Goal: Task Accomplishment & Management: Manage account settings

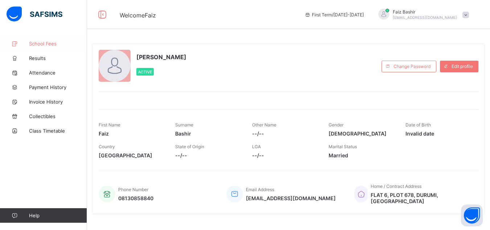
click at [39, 43] on span "School Fees" at bounding box center [58, 44] width 58 height 6
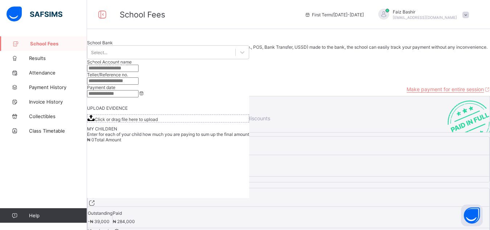
click at [469, 15] on span at bounding box center [466, 15] width 7 height 7
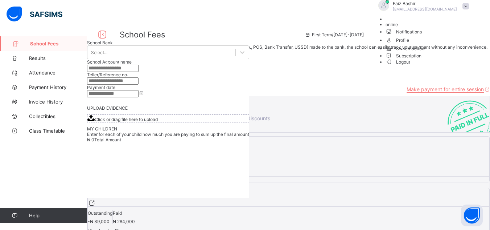
click at [411, 66] on span "Logout" at bounding box center [398, 62] width 25 height 8
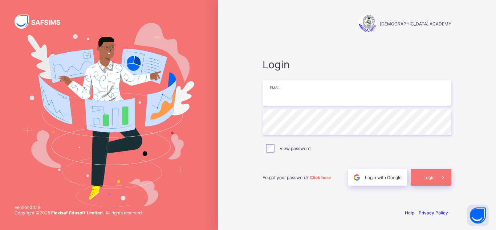
type input "**********"
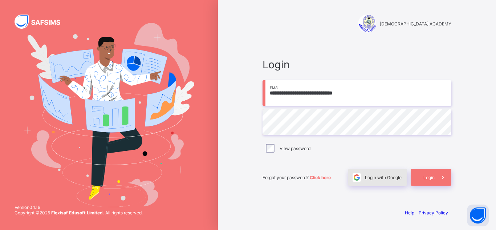
click at [388, 176] on span "Login with Google" at bounding box center [383, 177] width 37 height 5
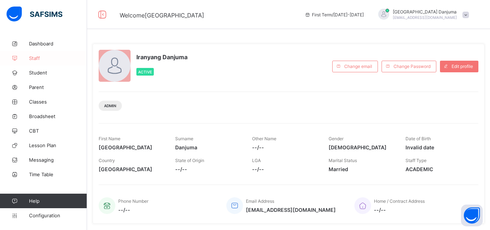
click at [38, 57] on span "Staff" at bounding box center [58, 58] width 58 height 6
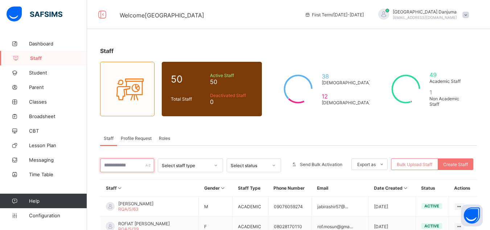
click at [136, 167] on input "text" at bounding box center [127, 165] width 54 height 14
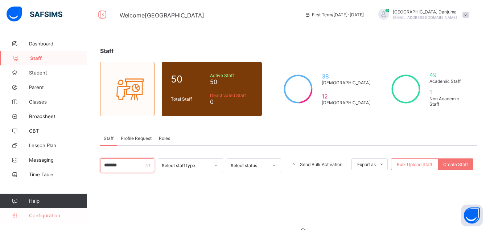
type input "*******"
click at [40, 214] on span "Configuration" at bounding box center [58, 215] width 58 height 6
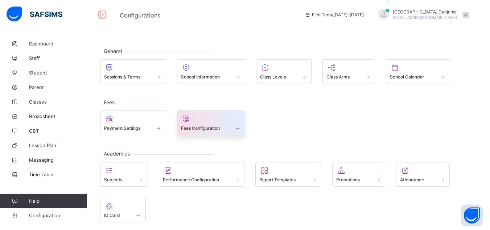
click at [193, 127] on span "Fees Configuration" at bounding box center [200, 127] width 39 height 5
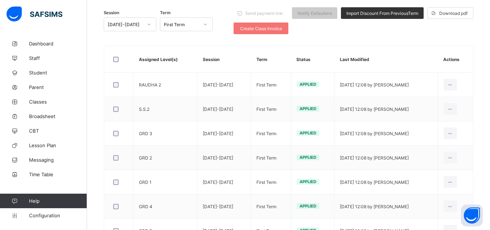
scroll to position [93, 0]
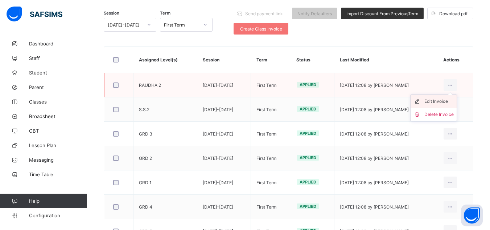
click at [444, 100] on div "Edit Invoice" at bounding box center [439, 101] width 29 height 7
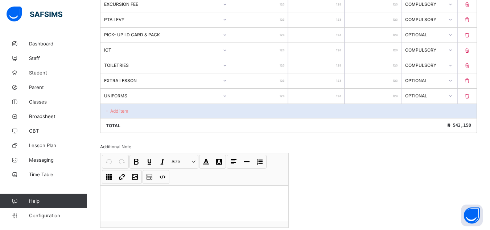
scroll to position [323, 0]
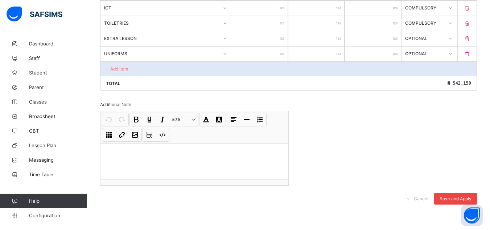
click at [450, 201] on span "Save and Apply" at bounding box center [456, 198] width 32 height 5
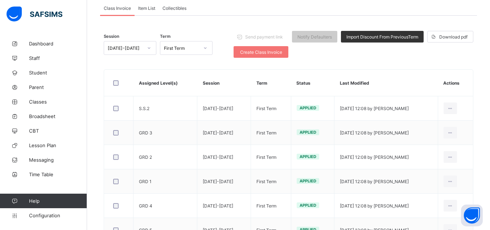
scroll to position [70, 0]
click at [466, 40] on div "Download pdf" at bounding box center [451, 37] width 46 height 12
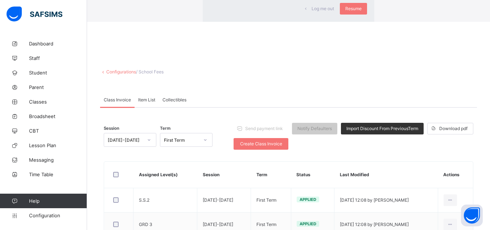
click at [312, 11] on span "Log me out" at bounding box center [323, 8] width 23 height 5
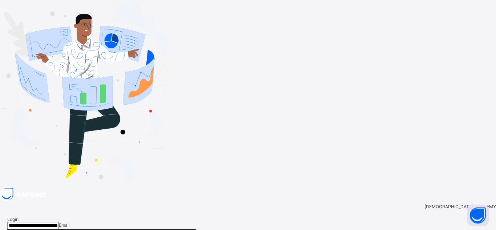
click at [59, 222] on input "**********" at bounding box center [33, 225] width 52 height 7
paste input "*"
type input "**********"
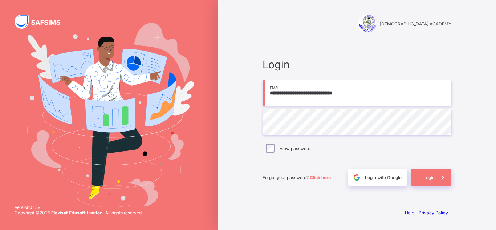
click at [358, 89] on input "**********" at bounding box center [356, 92] width 189 height 25
paste input "*"
type input "**********"
click at [427, 177] on span "Login" at bounding box center [428, 177] width 11 height 5
type input "**********"
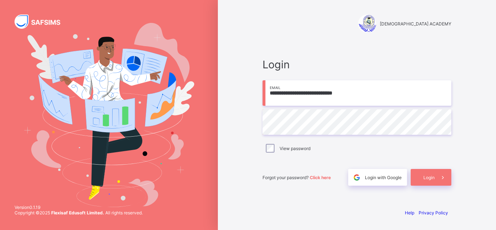
click at [317, 24] on div "[DEMOGRAPHIC_DATA] ACADEMY" at bounding box center [356, 24] width 189 height 18
click at [428, 180] on div "Login" at bounding box center [431, 177] width 41 height 17
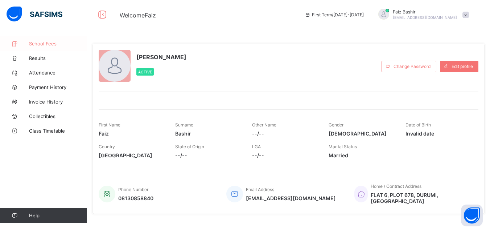
click at [50, 43] on span "School Fees" at bounding box center [58, 44] width 58 height 6
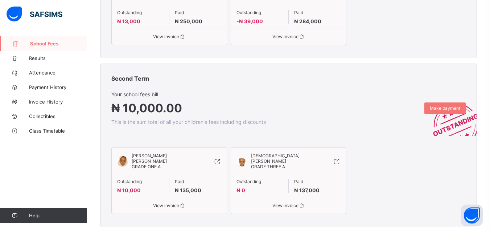
scroll to position [242, 0]
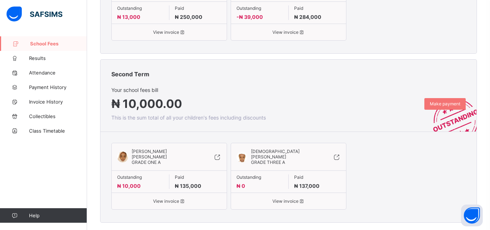
click at [285, 198] on span "View invoice" at bounding box center [289, 200] width 104 height 5
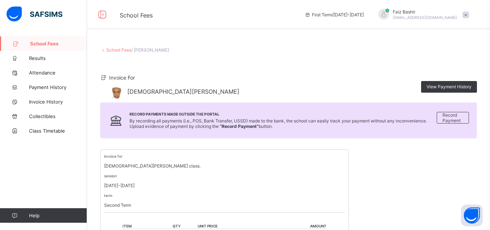
click at [469, 15] on span at bounding box center [466, 15] width 7 height 7
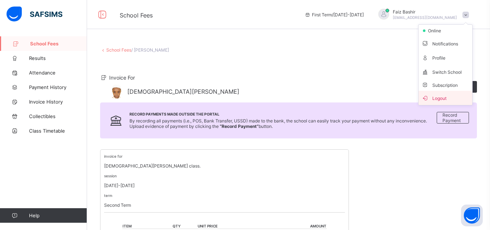
click at [447, 97] on span "Logout" at bounding box center [446, 98] width 48 height 8
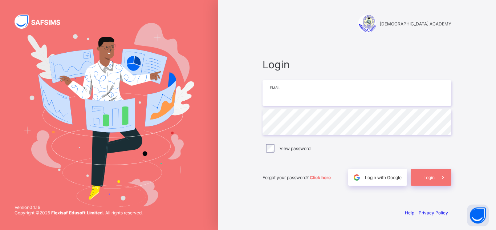
type input "**********"
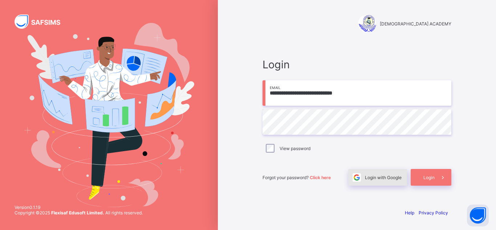
click at [390, 180] on div "Login with Google" at bounding box center [377, 177] width 59 height 17
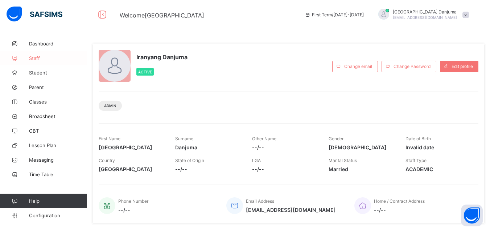
click at [33, 58] on span "Staff" at bounding box center [58, 58] width 58 height 6
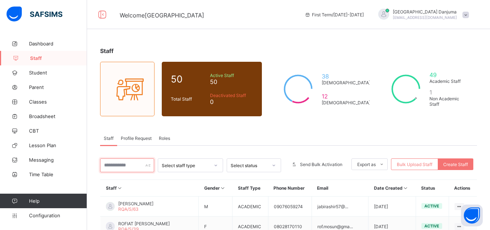
click at [117, 161] on input "text" at bounding box center [127, 165] width 54 height 14
paste input "**********"
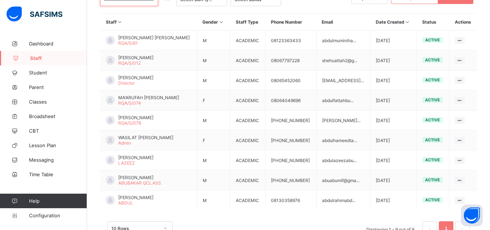
scroll to position [166, 0]
type input "**********"
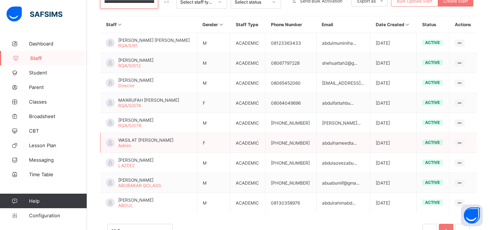
scroll to position [201, 0]
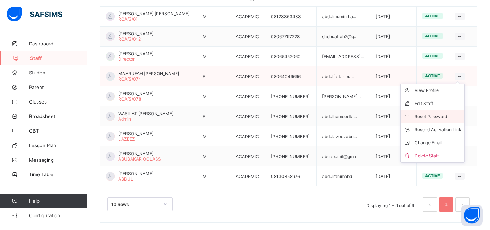
click at [450, 114] on div "Reset Password" at bounding box center [438, 116] width 47 height 7
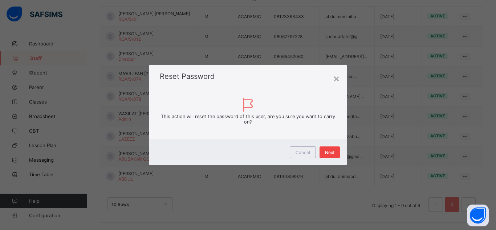
click at [331, 151] on span "Next" at bounding box center [329, 152] width 9 height 5
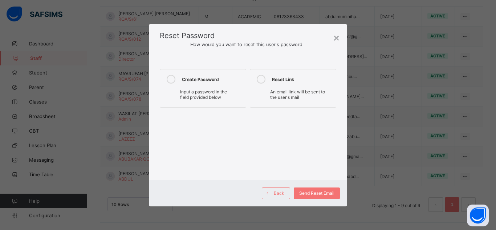
click at [200, 81] on div "Create Password" at bounding box center [212, 79] width 60 height 9
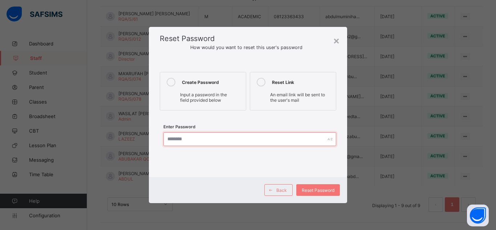
click at [208, 143] on input "text" at bounding box center [249, 139] width 173 height 14
type input "**********"
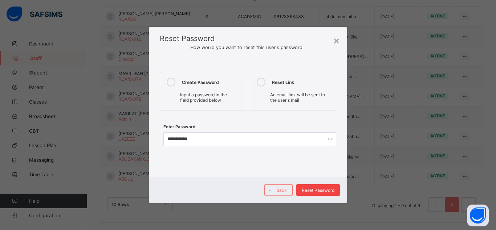
click at [314, 187] on span "Reset Password" at bounding box center [318, 189] width 33 height 5
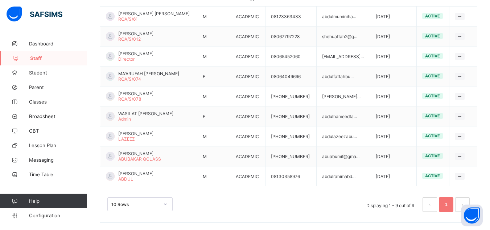
scroll to position [193, 0]
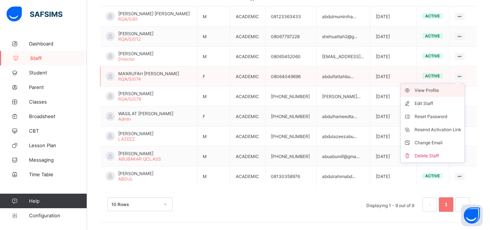
click at [438, 94] on div "View Profile" at bounding box center [438, 90] width 47 height 7
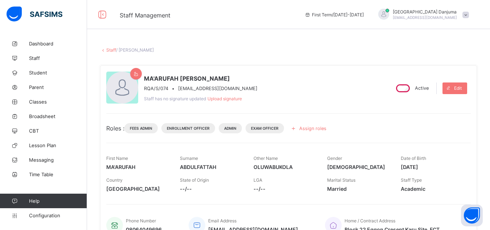
drag, startPoint x: 253, startPoint y: 89, endPoint x: 179, endPoint y: 90, distance: 74.1
click at [179, 90] on div "RQA/S/074 • abdulfattahbukola807@gmail.com" at bounding box center [201, 88] width 114 height 5
copy span "abdulfattahbukola807@gmail.com"
click at [469, 14] on span at bounding box center [466, 15] width 7 height 7
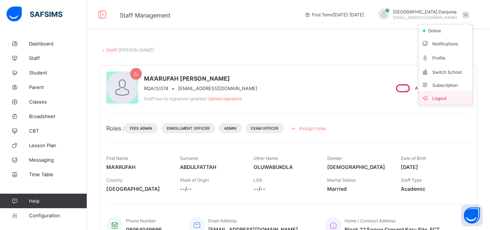
click at [448, 99] on span "Logout" at bounding box center [446, 98] width 48 height 8
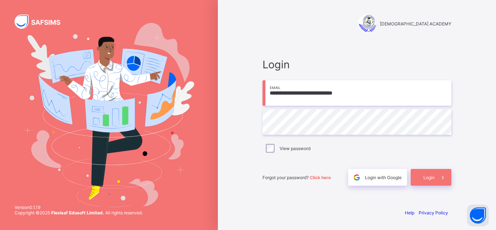
click at [356, 90] on input "**********" at bounding box center [356, 92] width 189 height 25
paste input "*"
type input "**********"
click at [430, 176] on span "Login" at bounding box center [428, 177] width 11 height 5
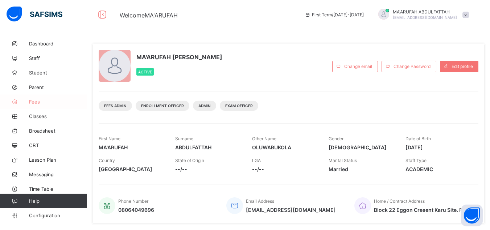
click at [37, 102] on span "Fees" at bounding box center [58, 102] width 58 height 6
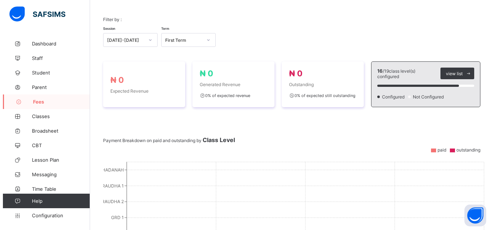
scroll to position [65, 0]
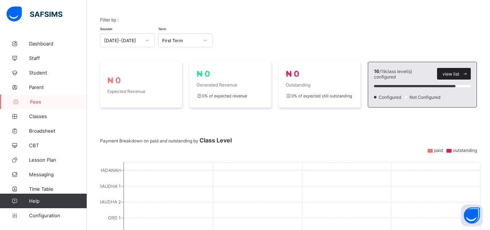
click at [465, 72] on span at bounding box center [466, 74] width 12 height 12
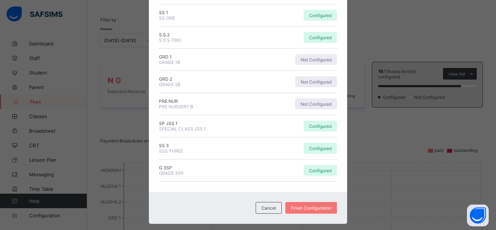
scroll to position [303, 0]
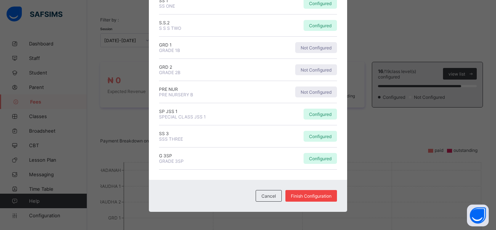
click at [309, 196] on span "Finish Configuration" at bounding box center [311, 195] width 41 height 5
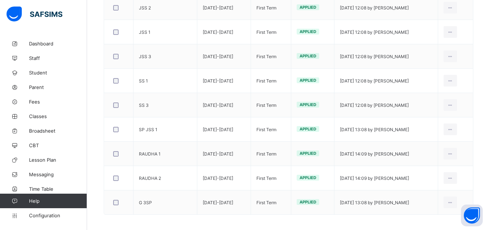
scroll to position [347, 0]
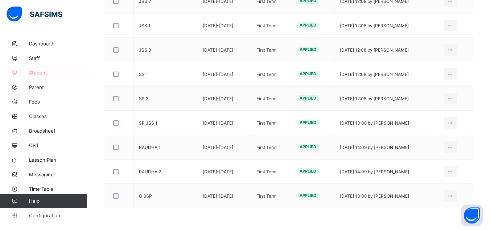
click at [44, 73] on span "Student" at bounding box center [58, 73] width 58 height 6
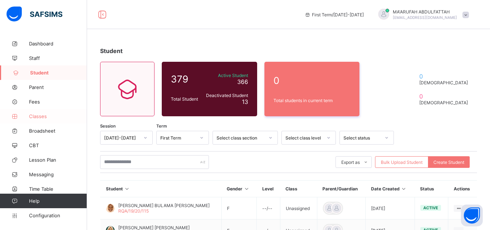
click at [30, 119] on link "Classes" at bounding box center [43, 116] width 87 height 15
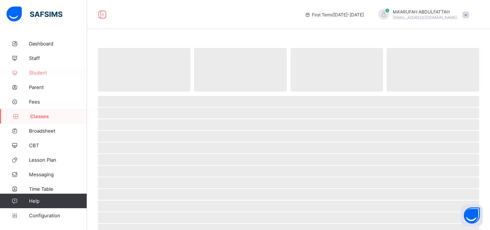
click at [42, 71] on span "Student" at bounding box center [58, 73] width 58 height 6
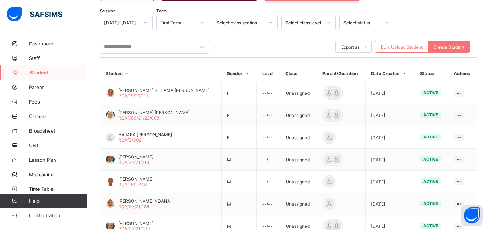
scroll to position [124, 0]
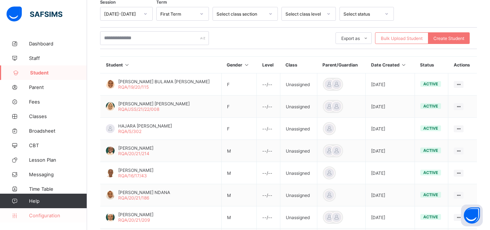
click at [50, 215] on span "Configuration" at bounding box center [58, 215] width 58 height 6
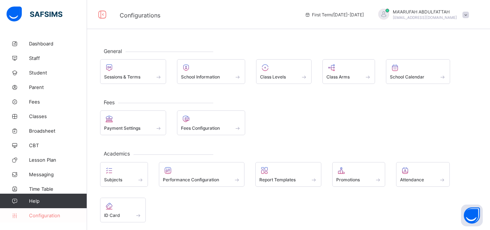
click at [47, 218] on link "Configuration" at bounding box center [43, 215] width 87 height 15
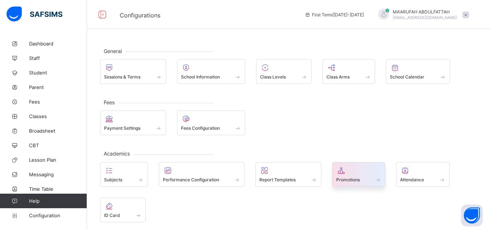
click at [355, 185] on div "Promotions" at bounding box center [358, 174] width 53 height 25
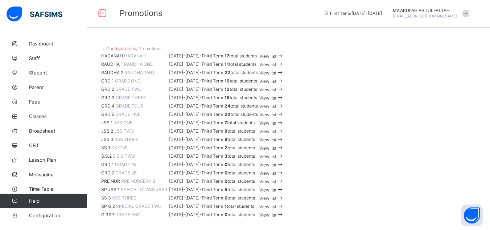
scroll to position [46, 0]
click at [277, 84] on span "View list" at bounding box center [268, 80] width 17 height 5
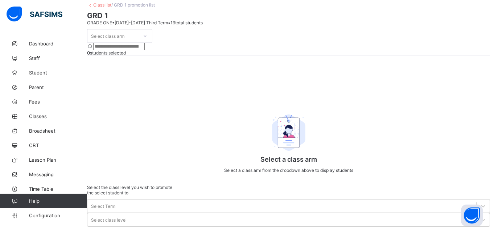
scroll to position [46, 0]
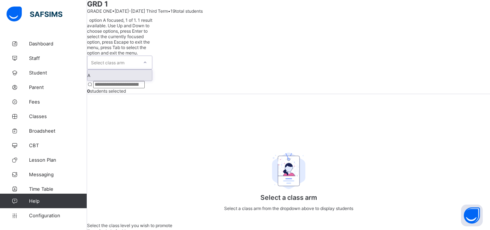
click at [138, 59] on div "Select class arm" at bounding box center [112, 62] width 51 height 13
click at [128, 76] on div "A" at bounding box center [119, 75] width 65 height 11
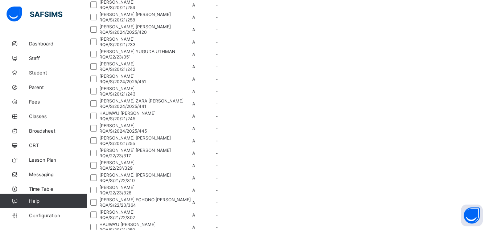
scroll to position [0, 0]
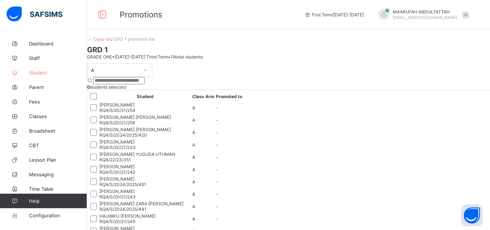
click at [43, 74] on span "Student" at bounding box center [58, 73] width 58 height 6
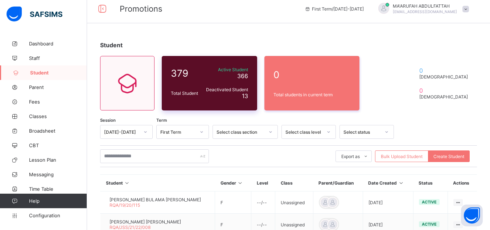
scroll to position [6, 0]
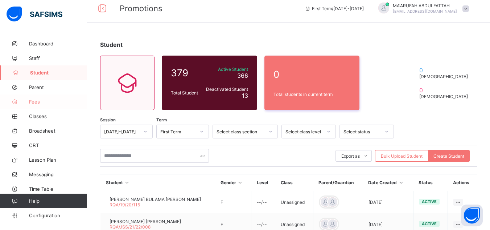
click at [34, 99] on span "Fees" at bounding box center [58, 102] width 58 height 6
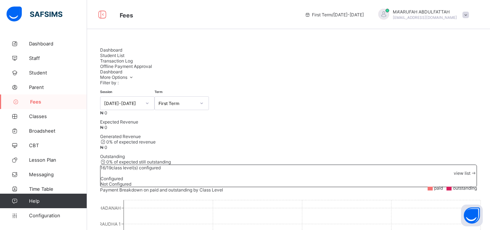
click at [469, 16] on span at bounding box center [466, 15] width 7 height 7
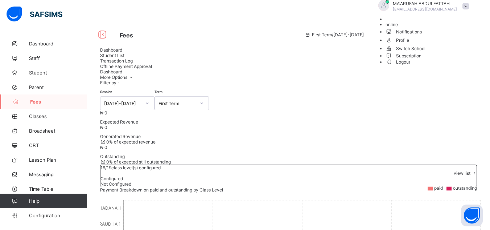
click at [411, 66] on span "Logout" at bounding box center [398, 62] width 25 height 8
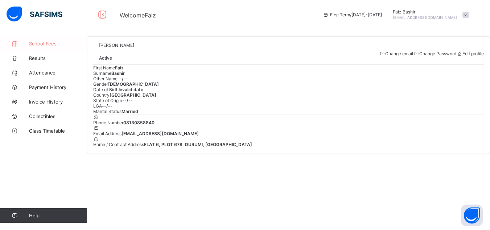
click at [47, 44] on span "School Fees" at bounding box center [58, 44] width 58 height 6
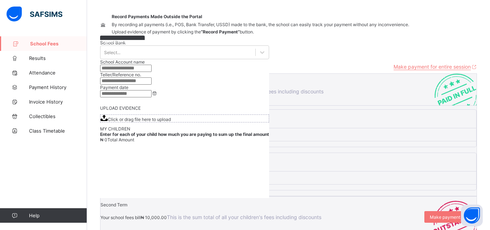
scroll to position [41, 0]
click at [441, 69] on span "Make payment for entire session" at bounding box center [432, 66] width 77 height 6
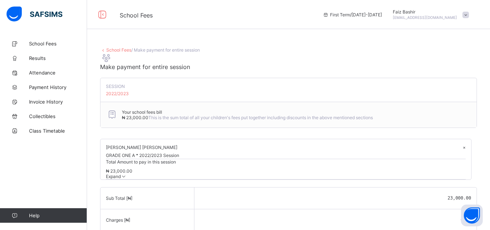
click at [125, 50] on link "School Fees" at bounding box center [118, 49] width 25 height 5
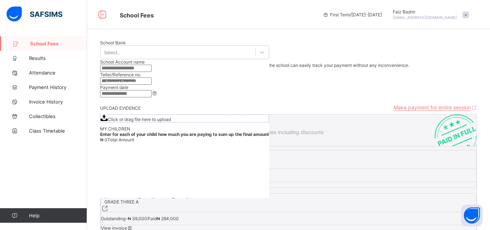
click at [469, 17] on span at bounding box center [466, 15] width 7 height 7
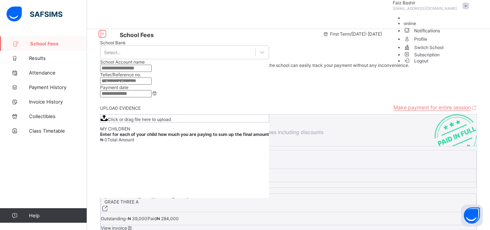
click at [429, 65] on span "Logout" at bounding box center [416, 61] width 25 height 8
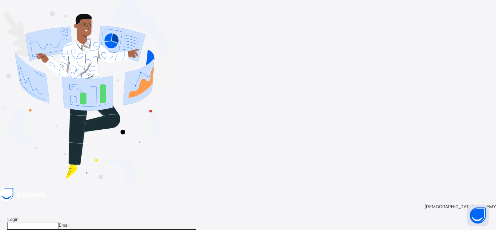
type input "**********"
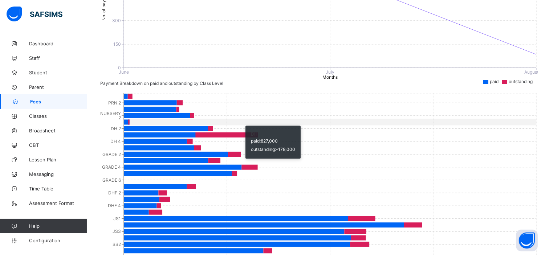
scroll to position [296, 0]
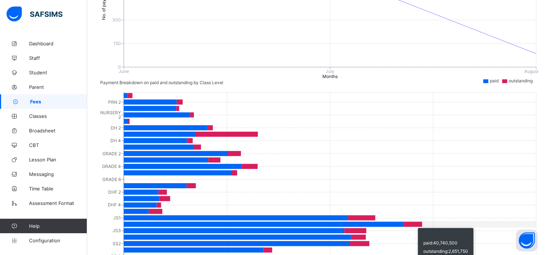
click at [414, 222] on icon at bounding box center [413, 224] width 18 height 5
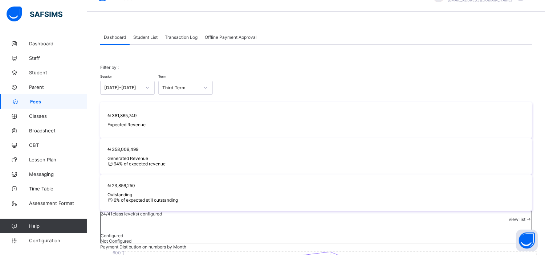
scroll to position [18, 0]
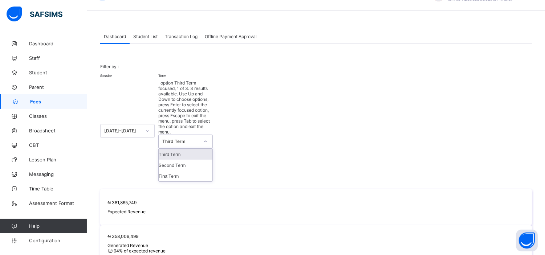
click at [190, 139] on div "Third Term" at bounding box center [180, 141] width 37 height 5
click at [267, 62] on div "Filter by : Session 2024-2025 Term option Third Term focused, 1 of 3. 3 results…" at bounding box center [316, 123] width 432 height 132
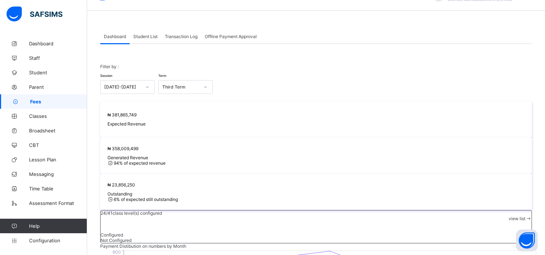
click at [285, 70] on span at bounding box center [316, 71] width 432 height 4
click at [142, 37] on span "Student List" at bounding box center [145, 36] width 24 height 5
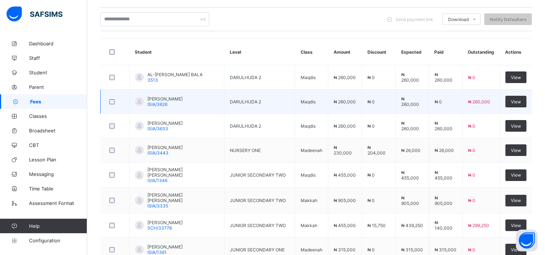
scroll to position [156, 0]
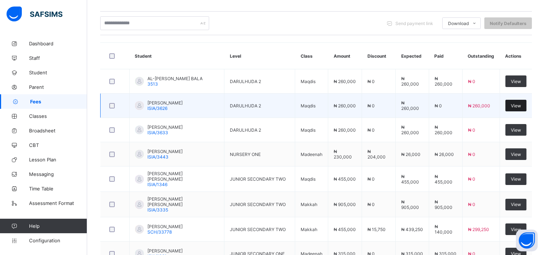
click at [519, 107] on span "View" at bounding box center [516, 105] width 10 height 5
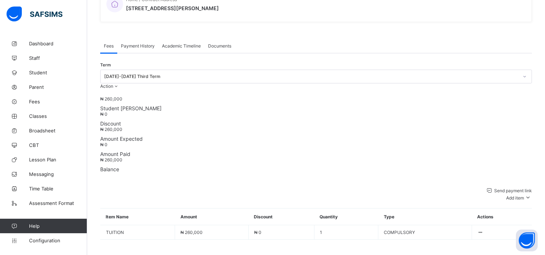
scroll to position [205, 0]
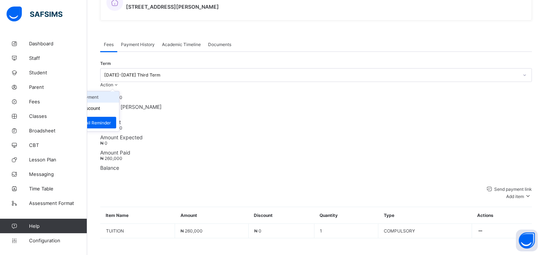
click at [119, 91] on li "Receive Payment" at bounding box center [90, 96] width 60 height 11
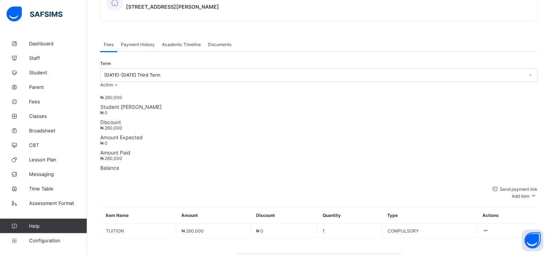
type input "*********"
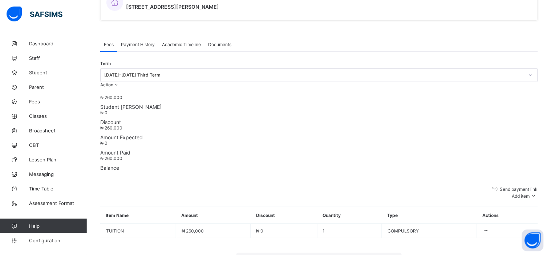
type input "**********"
type input "*****"
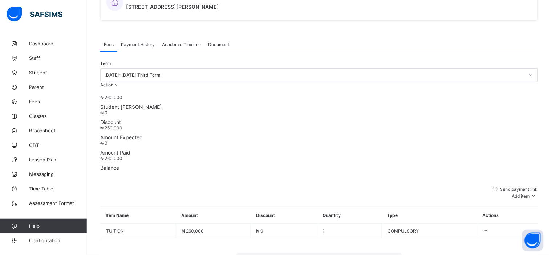
type input "*********"
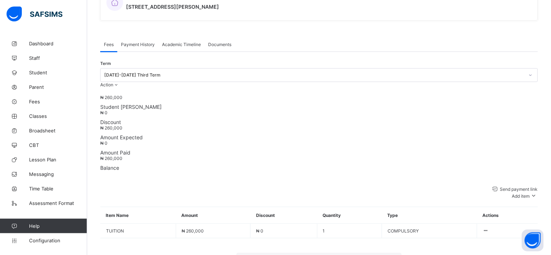
type input "********"
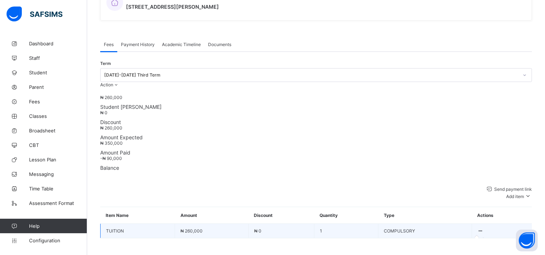
click at [483, 228] on icon at bounding box center [480, 230] width 6 height 5
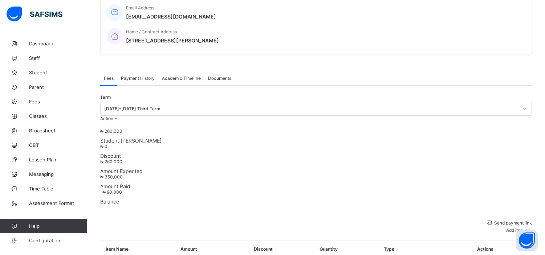
scroll to position [171, 0]
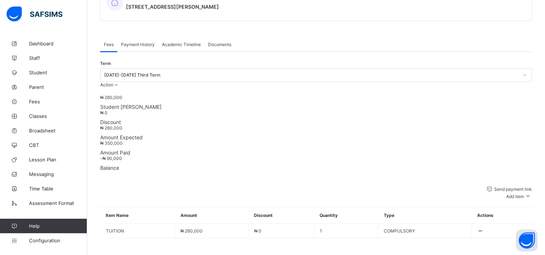
click at [100, 238] on span at bounding box center [100, 238] width 0 height 0
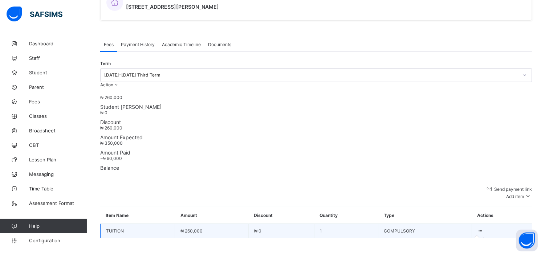
click at [483, 228] on icon at bounding box center [480, 230] width 6 height 5
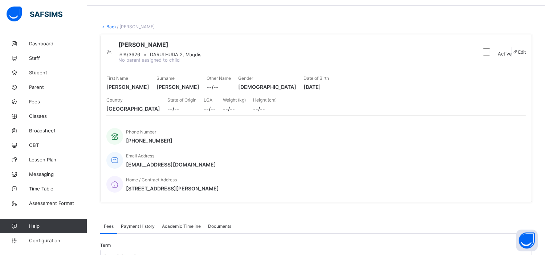
scroll to position [23, 0]
click at [140, 58] on span "ISIA/3626" at bounding box center [129, 54] width 22 height 5
copy span "ISIA/3626"
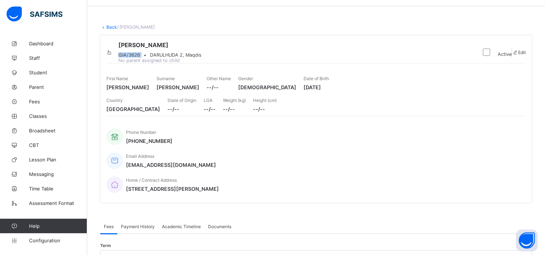
click at [110, 27] on link "Back" at bounding box center [111, 26] width 11 height 5
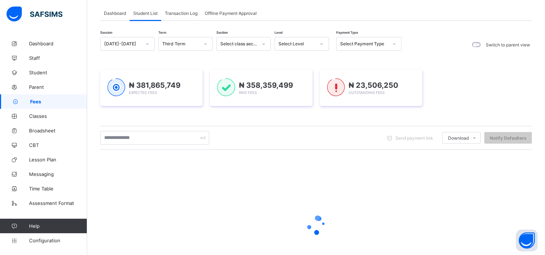
scroll to position [42, 0]
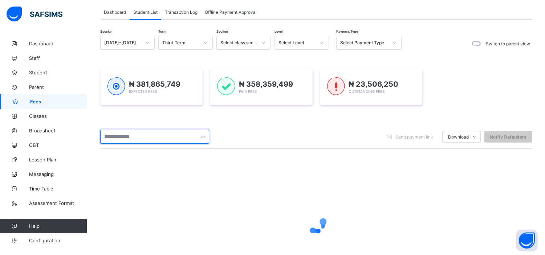
click at [139, 137] on input "text" at bounding box center [154, 137] width 109 height 14
paste input "*********"
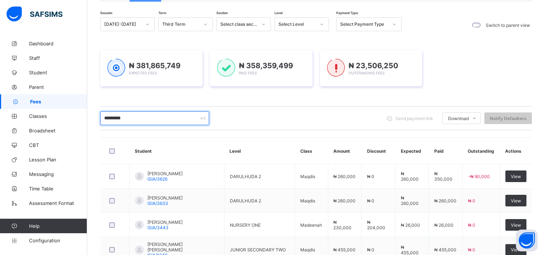
scroll to position [91, 0]
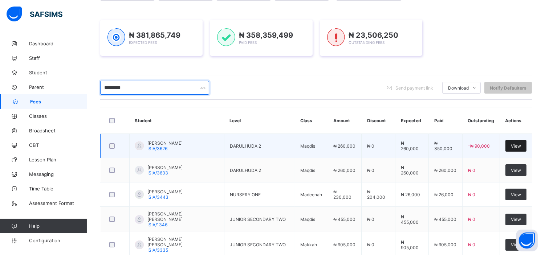
type input "*********"
click at [520, 147] on span "View" at bounding box center [516, 145] width 10 height 5
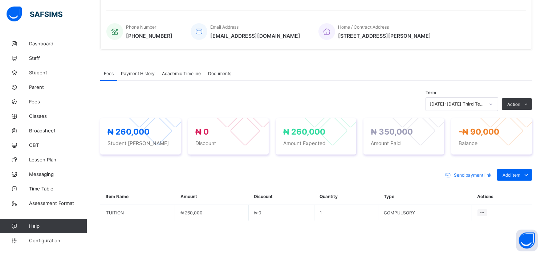
scroll to position [205, 0]
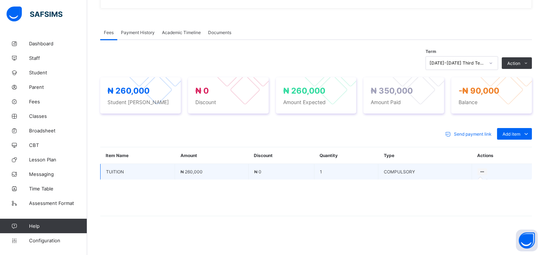
click at [485, 171] on icon at bounding box center [482, 171] width 6 height 5
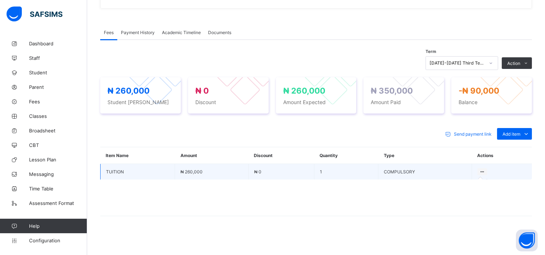
click at [485, 171] on icon at bounding box center [482, 171] width 6 height 5
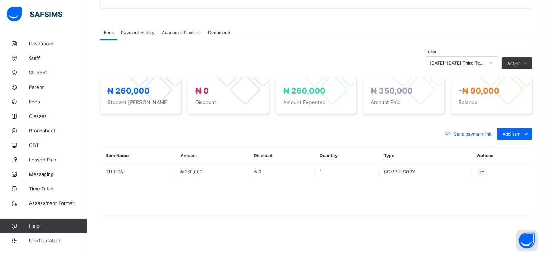
click at [146, 28] on div "Payment History" at bounding box center [137, 32] width 41 height 15
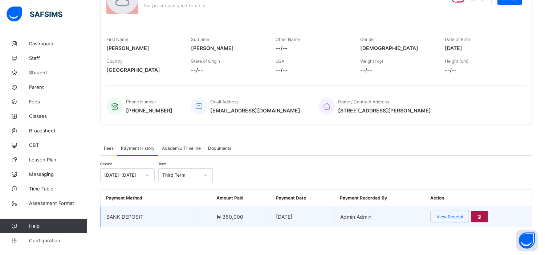
click at [481, 216] on icon at bounding box center [479, 216] width 6 height 5
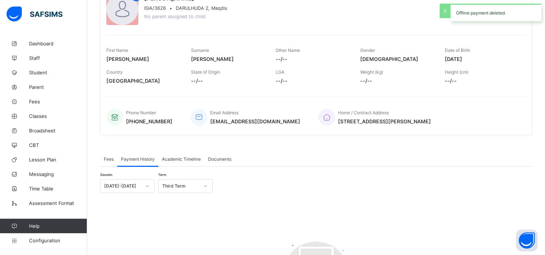
scroll to position [78, 0]
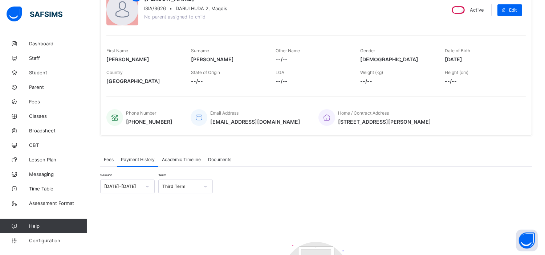
click at [108, 157] on span "Fees" at bounding box center [109, 159] width 10 height 5
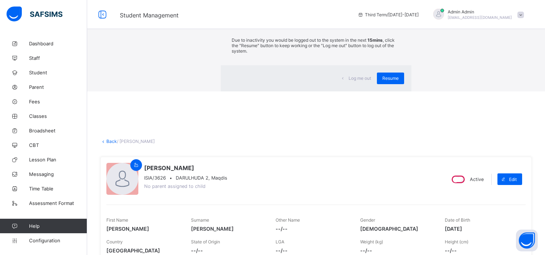
scroll to position [179, 0]
